Goal: Task Accomplishment & Management: Complete application form

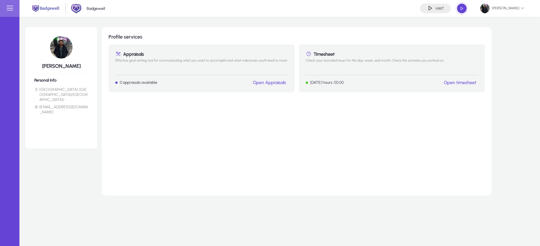
click at [456, 85] on link "Open timesheet" at bounding box center [460, 82] width 33 height 5
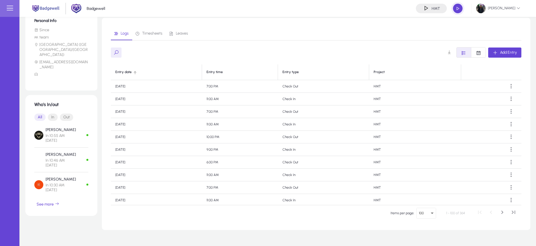
scroll to position [85, 0]
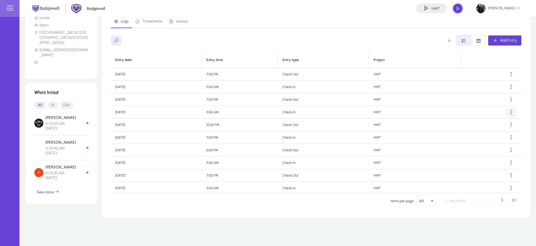
click at [509, 112] on span at bounding box center [510, 112] width 11 height 11
click at [499, 127] on span "Edit" at bounding box center [498, 125] width 22 height 5
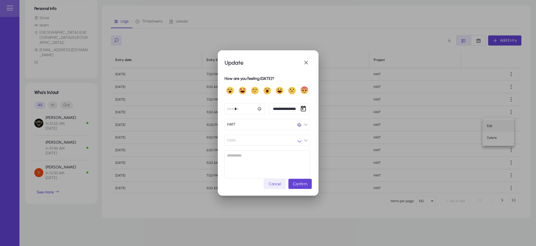
scroll to position [0, 0]
click at [273, 125] on button "HMT HMT" at bounding box center [267, 124] width 86 height 11
type input "***"
click at [294, 141] on span "Clear" at bounding box center [292, 144] width 11 height 11
type input "***"
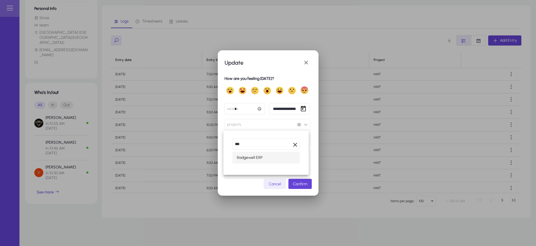
click at [307, 64] on div at bounding box center [268, 123] width 536 height 246
click at [306, 60] on span "button" at bounding box center [305, 62] width 11 height 11
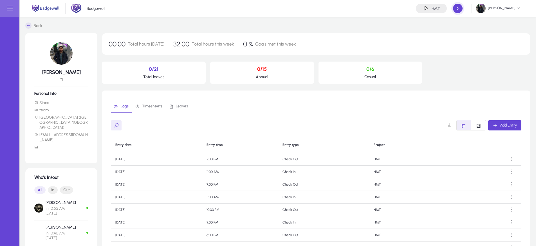
scroll to position [85, 0]
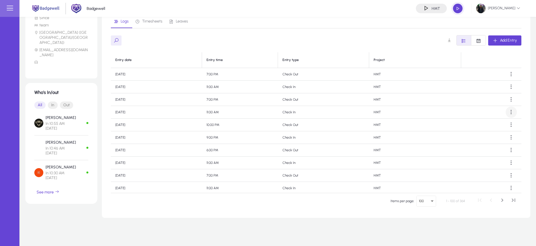
click at [505, 109] on span at bounding box center [510, 112] width 11 height 11
click at [497, 124] on span "Edit" at bounding box center [498, 125] width 22 height 5
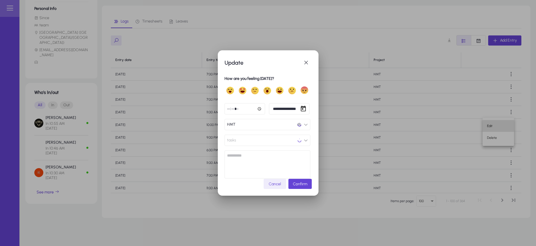
scroll to position [0, 0]
click at [235, 128] on button "HMT HMT" at bounding box center [267, 124] width 86 height 11
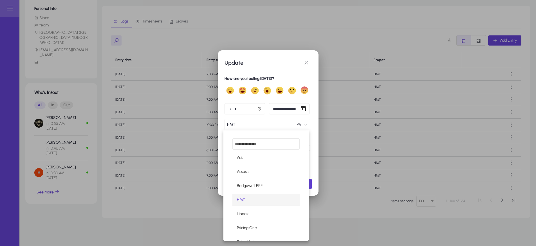
paste input "**********"
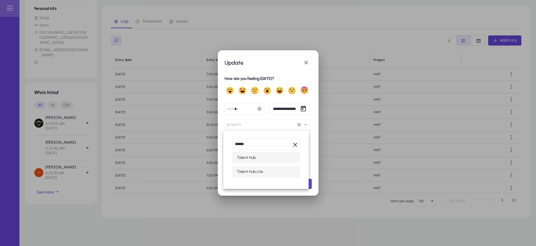
type input "******"
click at [265, 174] on mat-option "Talent Hub Lite" at bounding box center [265, 172] width 67 height 12
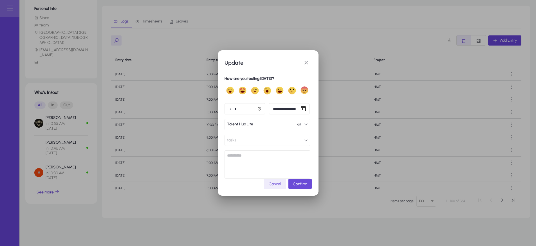
click at [308, 188] on span "submit" at bounding box center [299, 183] width 23 height 13
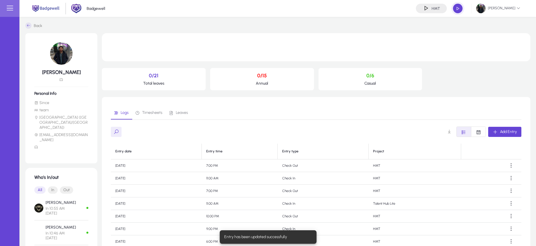
scroll to position [85, 0]
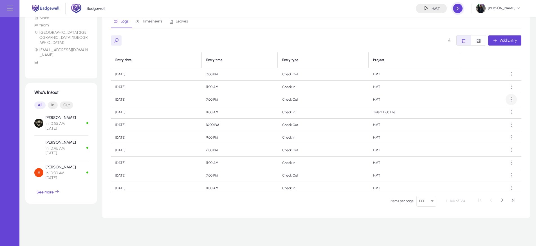
click at [510, 99] on span at bounding box center [510, 99] width 11 height 11
click at [494, 112] on span "Edit" at bounding box center [498, 113] width 22 height 5
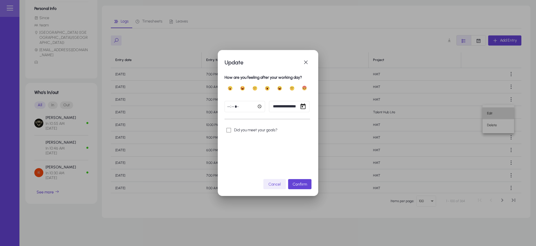
scroll to position [0, 0]
click at [361, 74] on div at bounding box center [268, 123] width 536 height 246
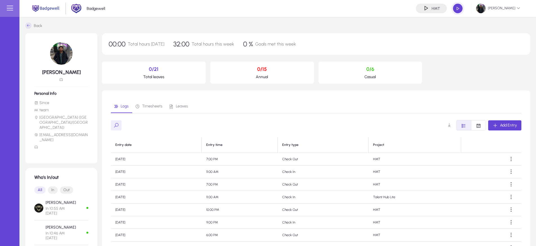
scroll to position [85, 0]
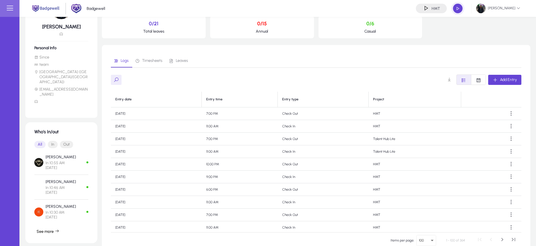
scroll to position [85, 0]
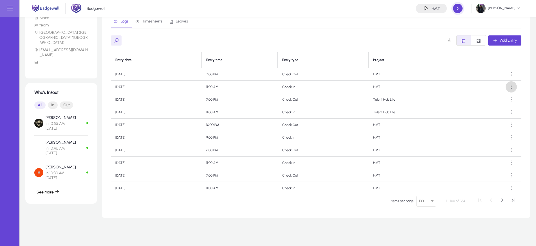
click at [508, 88] on span at bounding box center [510, 86] width 11 height 11
click at [489, 100] on span "Edit" at bounding box center [498, 100] width 22 height 5
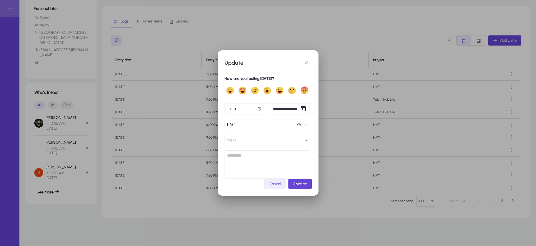
click at [255, 127] on button "HMT HMT" at bounding box center [267, 124] width 86 height 11
type input "**********"
click at [250, 160] on span "Talent Hub Lite" at bounding box center [250, 157] width 26 height 7
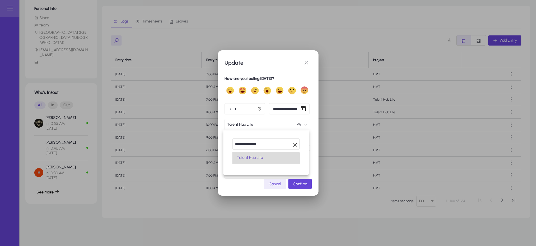
scroll to position [0, 0]
click at [294, 181] on span "submit" at bounding box center [299, 183] width 23 height 13
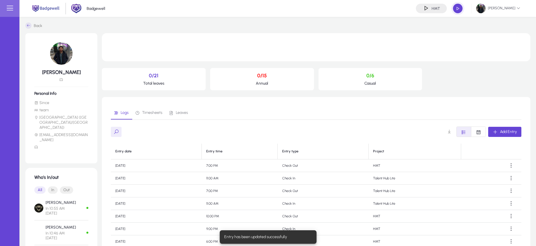
scroll to position [85, 0]
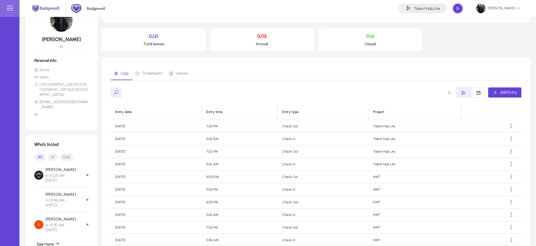
scroll to position [51, 0]
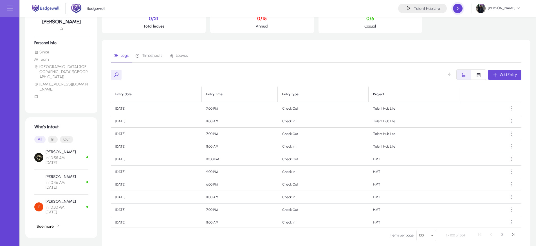
click at [507, 75] on span "Add Entry" at bounding box center [508, 74] width 17 height 5
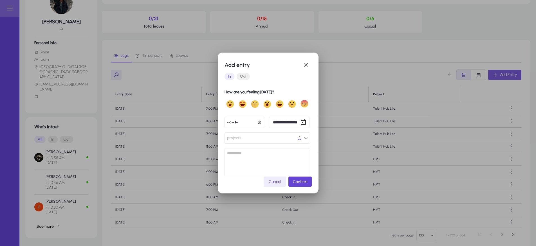
scroll to position [0, 0]
click at [228, 121] on input "*****" at bounding box center [244, 122] width 40 height 11
type input "*****"
click at [257, 141] on button "projects" at bounding box center [267, 137] width 86 height 11
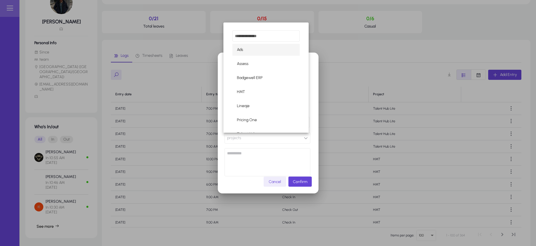
paste input "**********"
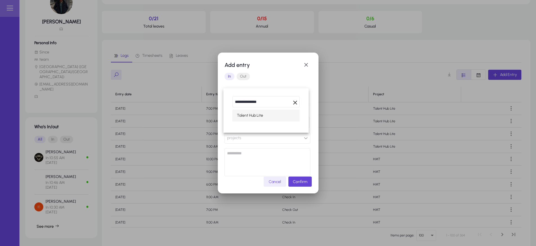
type input "**********"
click at [256, 116] on span "Talent Hub Lite" at bounding box center [250, 115] width 26 height 7
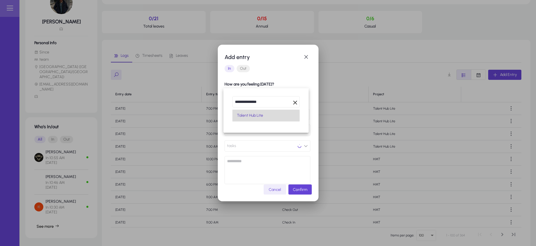
scroll to position [0, 0]
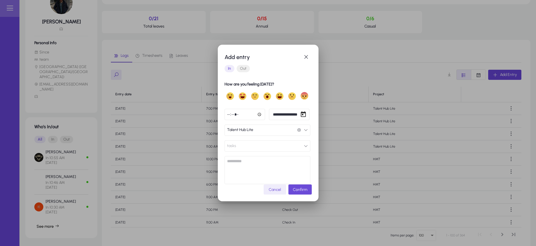
click at [305, 192] on span "Confirm" at bounding box center [300, 189] width 14 height 5
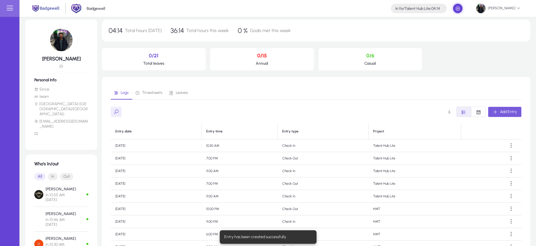
scroll to position [0, 0]
